Goal: Information Seeking & Learning: Learn about a topic

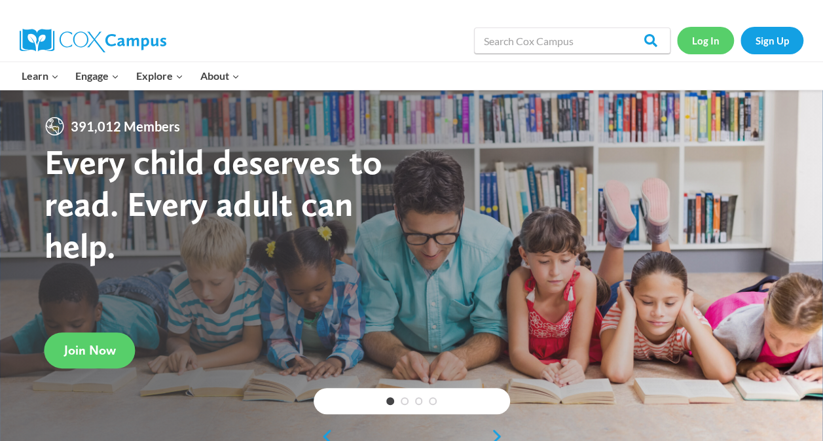
click at [704, 31] on link "Log In" at bounding box center [705, 40] width 57 height 27
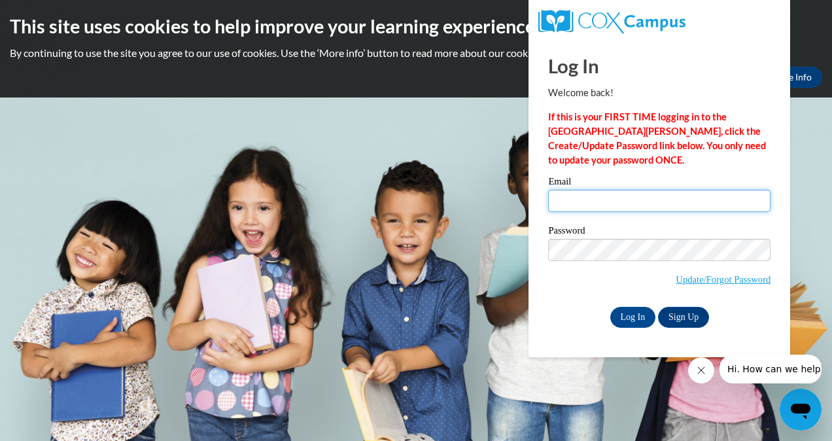
click at [643, 196] on input "Email" at bounding box center [659, 201] width 223 height 22
type input "zynishaa@ymcaatlanta.org"
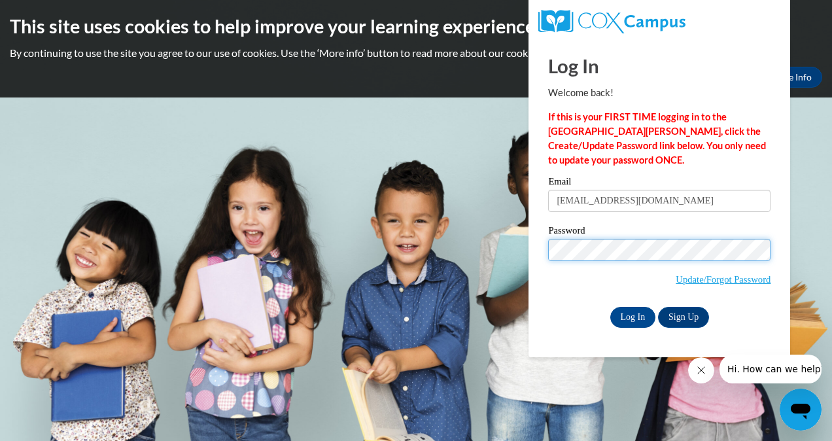
click at [611, 307] on input "Log In" at bounding box center [634, 317] width 46 height 21
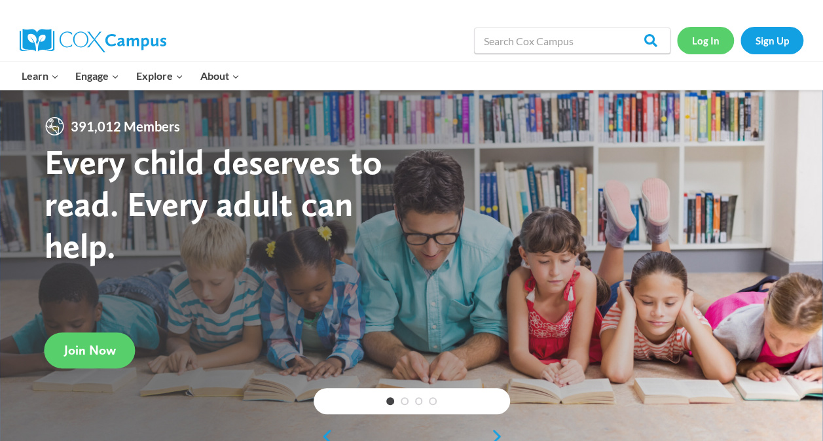
click at [693, 45] on link "Log In" at bounding box center [705, 40] width 57 height 27
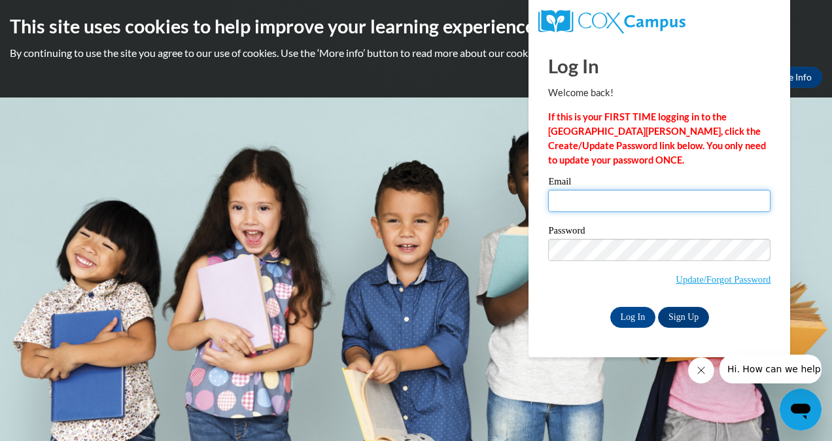
click at [592, 200] on input "Email" at bounding box center [659, 201] width 223 height 22
type input "zynishaallen1996@gmail.com"
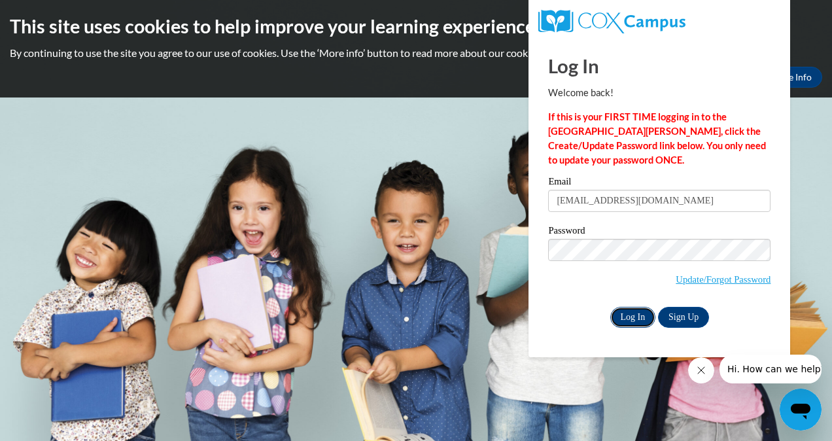
click at [625, 319] on input "Log In" at bounding box center [634, 317] width 46 height 21
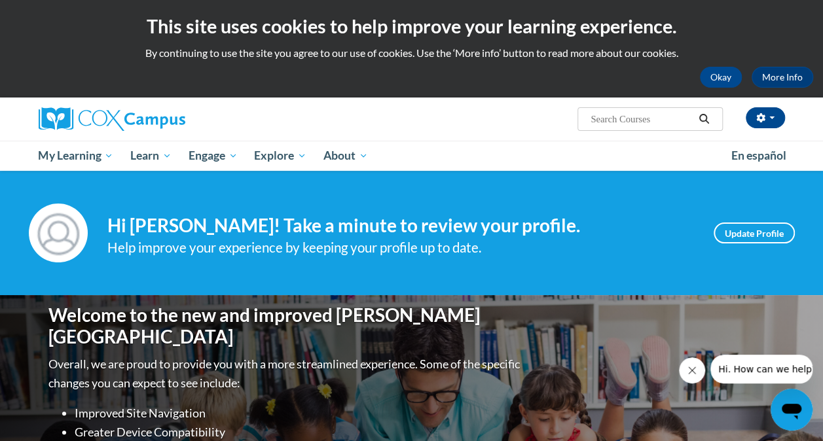
click at [630, 117] on input "Search..." at bounding box center [641, 119] width 105 height 16
type input "implicit your bounce"
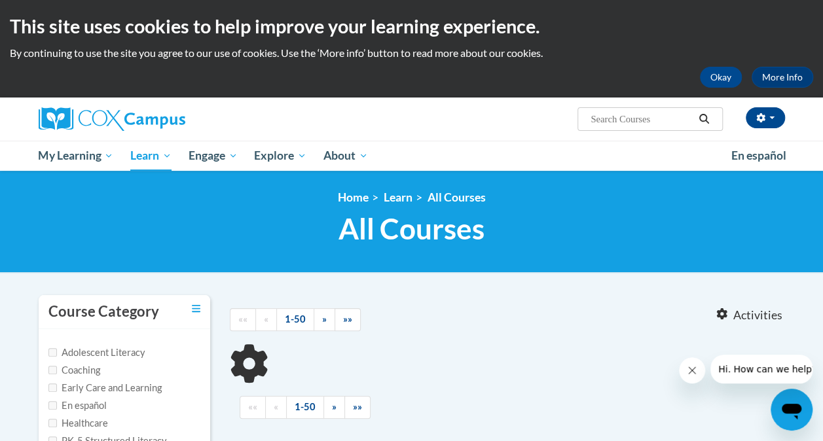
type input "implicit your bounce"
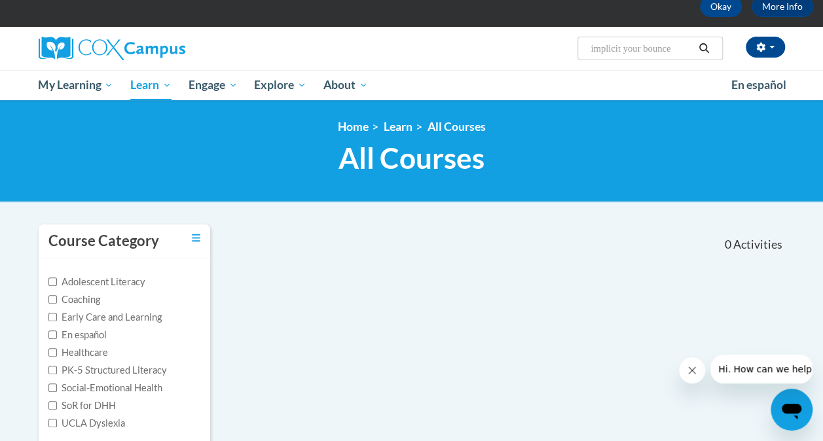
scroll to position [72, 0]
